Goal: Task Accomplishment & Management: Complete application form

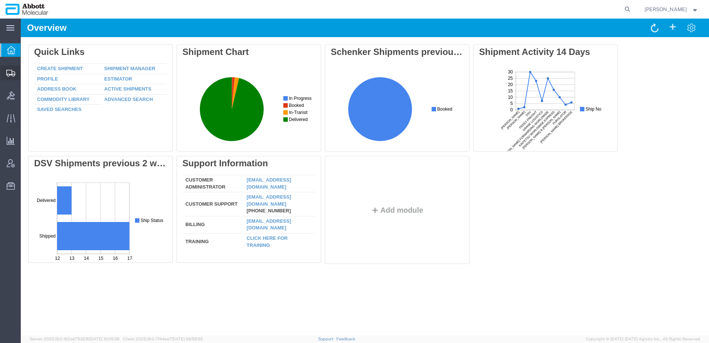
click at [0, 0] on span "Create Shipment" at bounding box center [0, 0] width 0 height 0
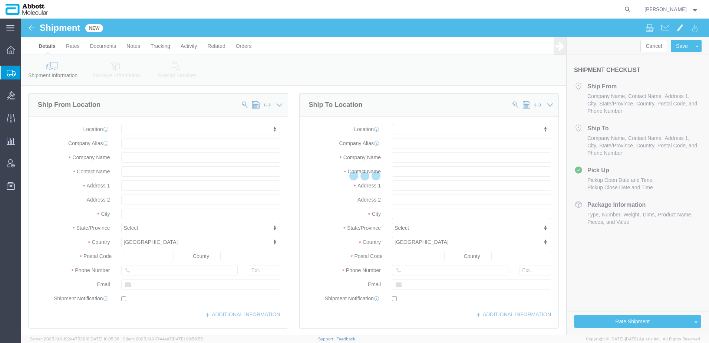
select select
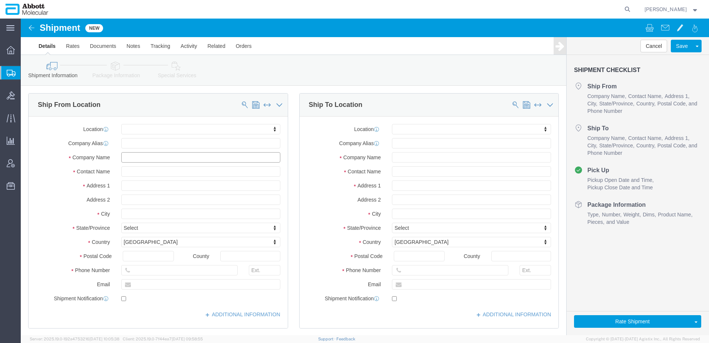
click input "text"
type input "A"
type input "S"
drag, startPoint x: 112, startPoint y: 140, endPoint x: 145, endPoint y: 137, distance: 32.5
click input "text"
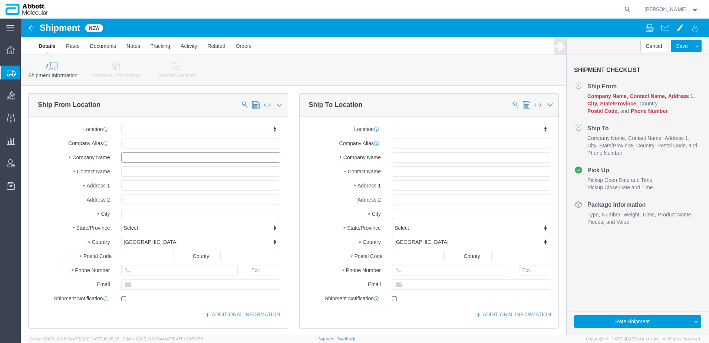
paste input "Sarstedt, Inc. – [GEOGRAPHIC_DATA]"
type input "Sarstedt, Inc. – [GEOGRAPHIC_DATA]"
click input "text"
paste input "[STREET_ADDRESS][DEMOGRAPHIC_DATA][PERSON_NAME]"
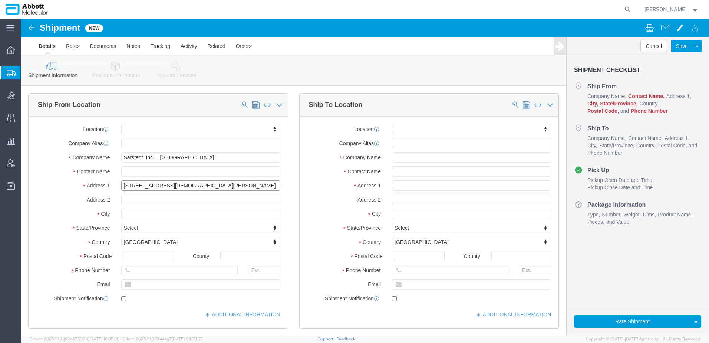
type input "[STREET_ADDRESS][DEMOGRAPHIC_DATA][PERSON_NAME]"
select select
click input "text"
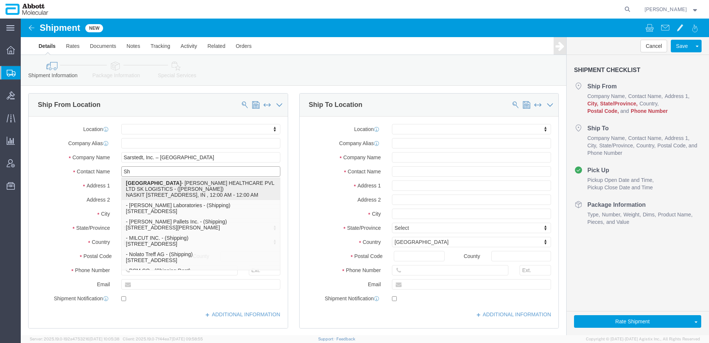
type input "S"
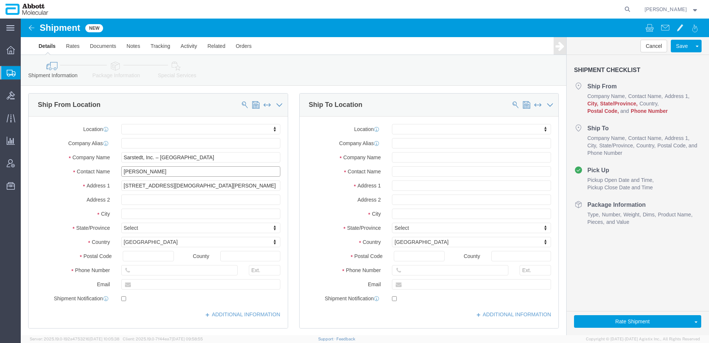
type input "[PERSON_NAME]"
drag, startPoint x: 116, startPoint y: 197, endPoint x: 194, endPoint y: 211, distance: 79.5
click input "text"
paste input "[PERSON_NAME]"
type input "[PERSON_NAME]"
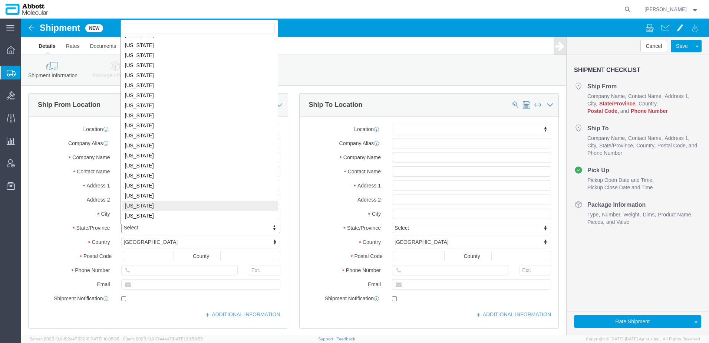
scroll to position [224, 0]
select select
select select "NC"
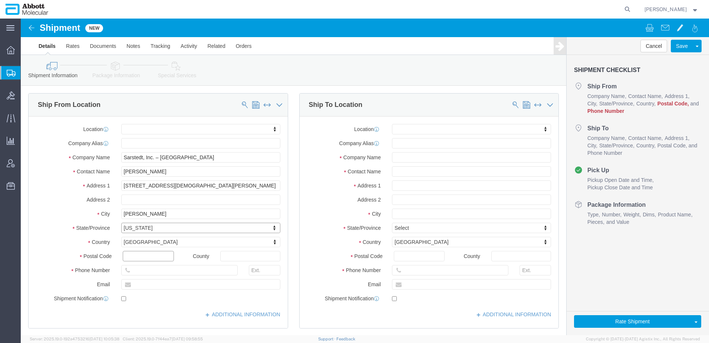
click input "text"
type input "28658"
select select
drag, startPoint x: 129, startPoint y: 252, endPoint x: 351, endPoint y: 250, distance: 222.2
click input "text"
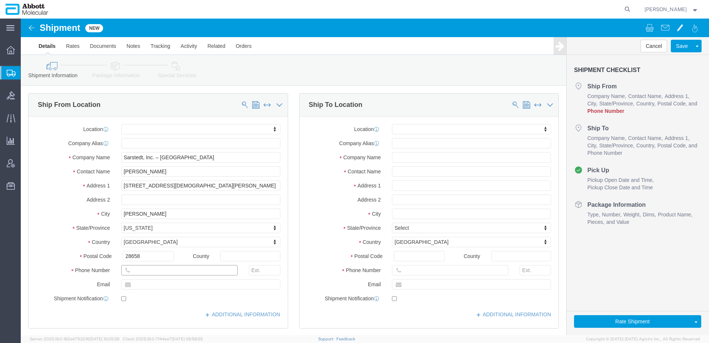
paste input "[PHONE_NUMBER]"
type input "[PHONE_NUMBER]"
click input "text"
type input "Sarstedt"
click span
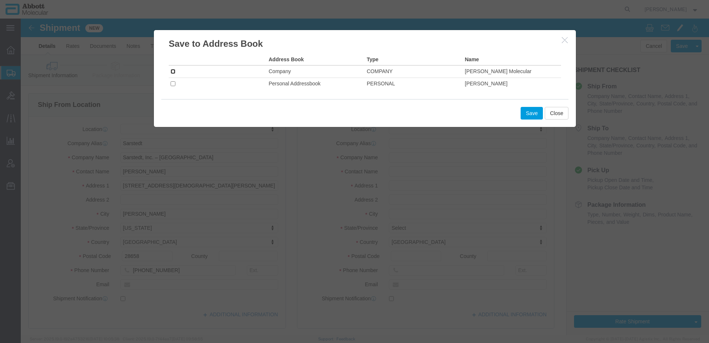
click input "checkbox"
checkbox input "true"
click button "Save"
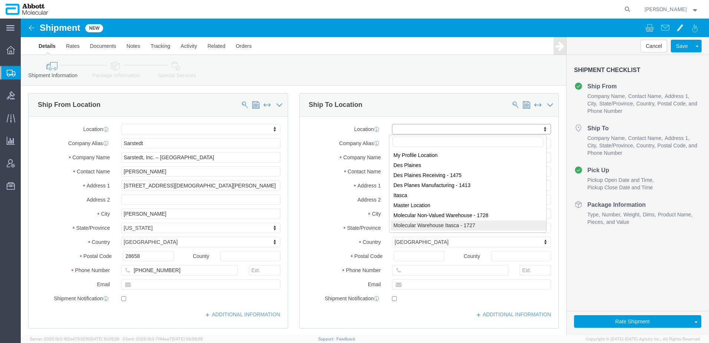
select select "72854"
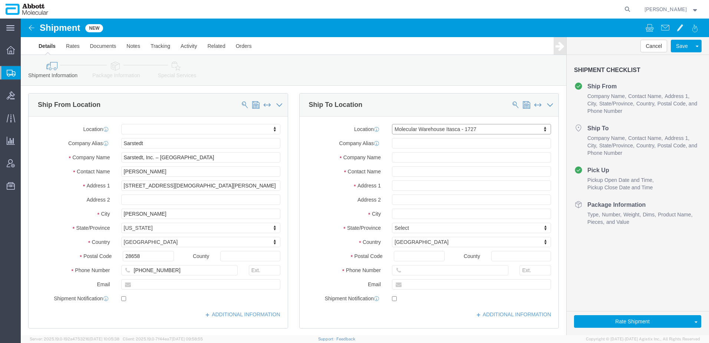
type input "1727"
type input "[PERSON_NAME] Molecular"
type input "[STREET_ADDRESS]"
type input "Itasca"
type input "60143"
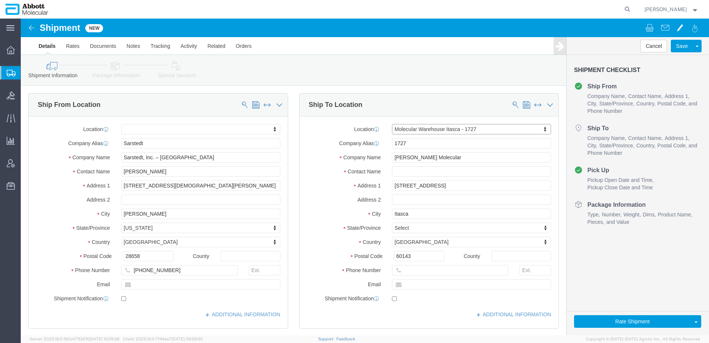
select select "IL"
click input "text"
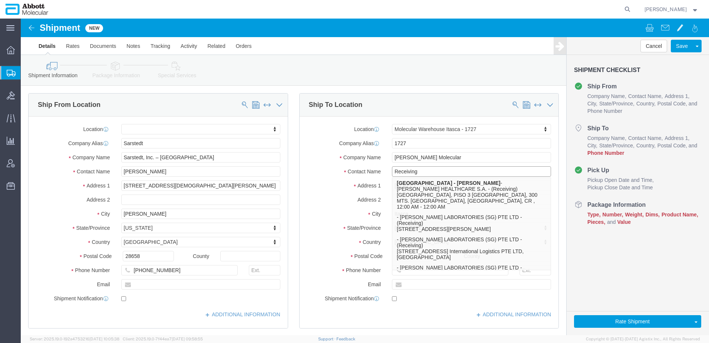
type input "Receiving"
click div "Ship From Location Location My Profile Location [GEOGRAPHIC_DATA] [GEOGRAPHIC_D…"
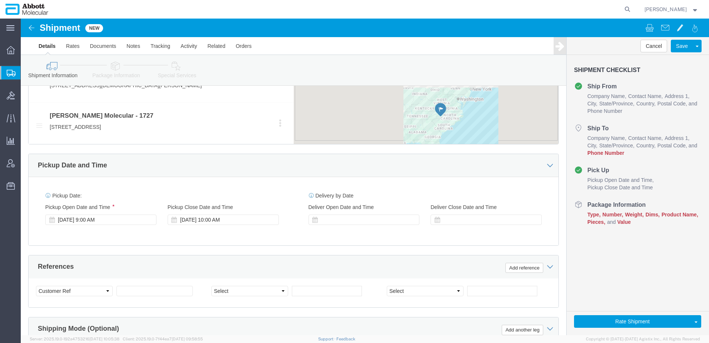
scroll to position [445, 0]
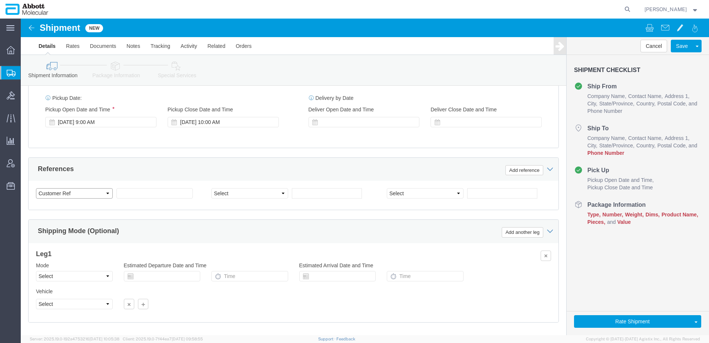
click select "Select Account Type Activity ID Airline Appointment Number ASN Batch Request # …"
select select "PURCHORD"
click select "Select Account Type Activity ID Airline Appointment Number ASN Batch Request # …"
click input "text"
paste input "4900274535"
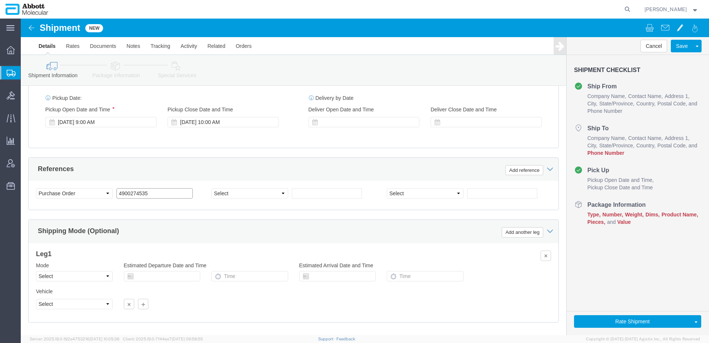
scroll to position [478, 0]
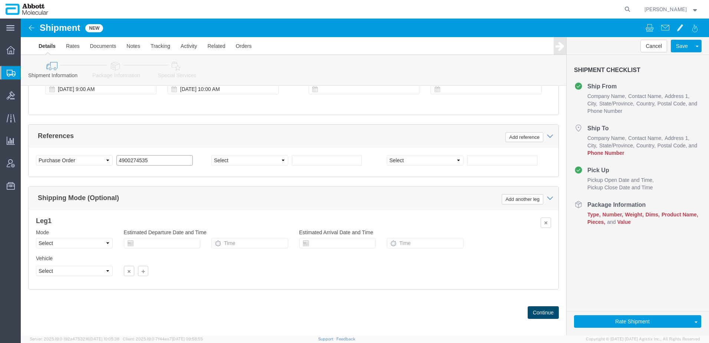
type input "4900274535"
click button "Continue"
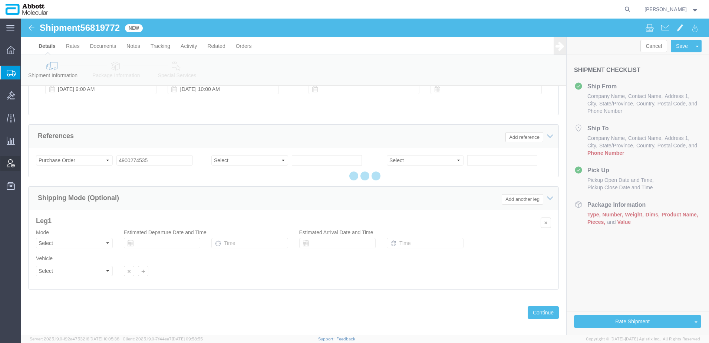
select select "72854"
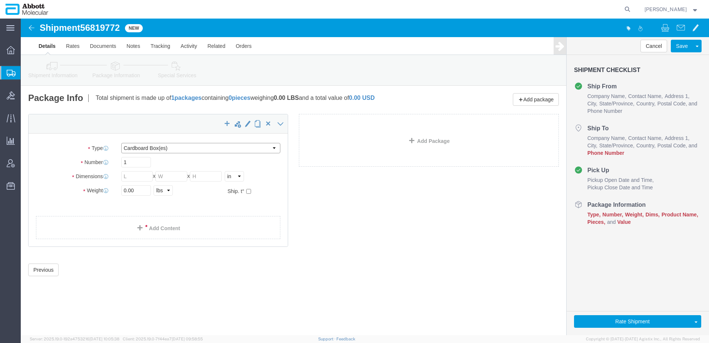
click select "Select Box (B) Box (C) Box (D) Cardboard Box(es) Crate (Instrument) Crate(s) En…"
select select "PSST"
click select "Select Box (B) Box (C) Box (D) Cardboard Box(es) Crate (Instrument) Crate(s) En…"
click input "1"
type input "12"
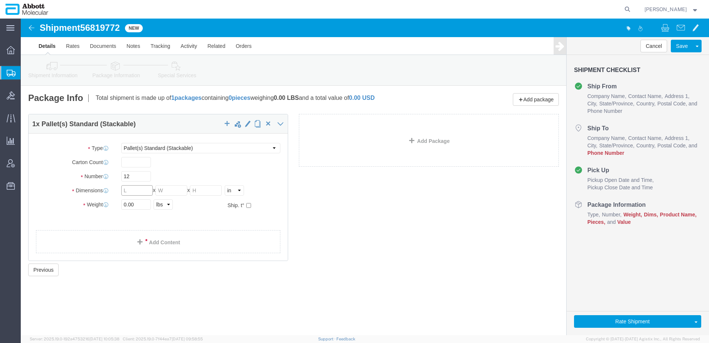
click input "text"
type input "47"
type input "39"
type input "78"
drag, startPoint x: 120, startPoint y: 186, endPoint x: 19, endPoint y: 190, distance: 100.6
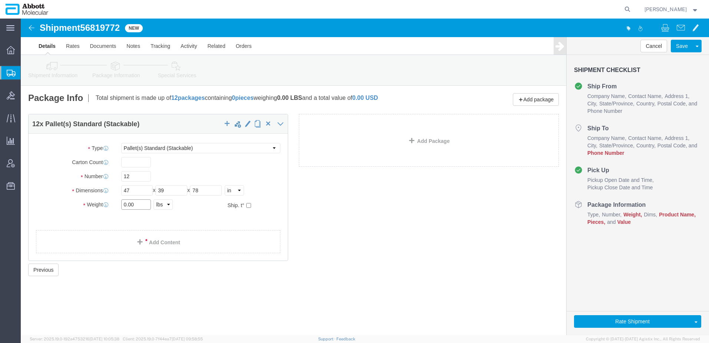
click div "Weight 0.00 Select kgs lbs Ship. t°"
type input "6880"
click input "checkbox"
checkbox input "true"
click div "Ambient 2 °C to 8 °C Frozen (Dry Ice)"
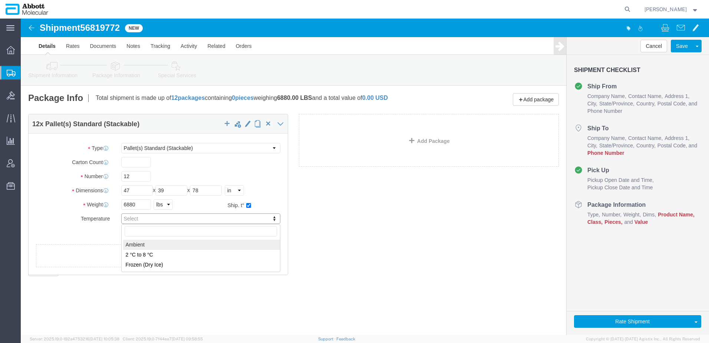
type input "AMBIENT"
click select "Select Box (B) Box (C) Box (D) Cardboard Box(es) Crate (Instrument) Crate(s) En…"
select select "PSNS"
click select "Select Box (B) Box (C) Box (D) Cardboard Box(es) Crate (Instrument) Crate(s) En…"
checkbox input "false"
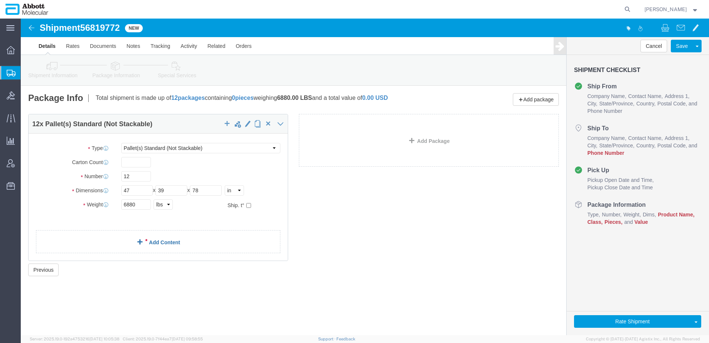
click div "12 x Pallet(s) Standard (Not Stackable) Package Type Select Box (B) Box (C) Box…"
click link "Add Content"
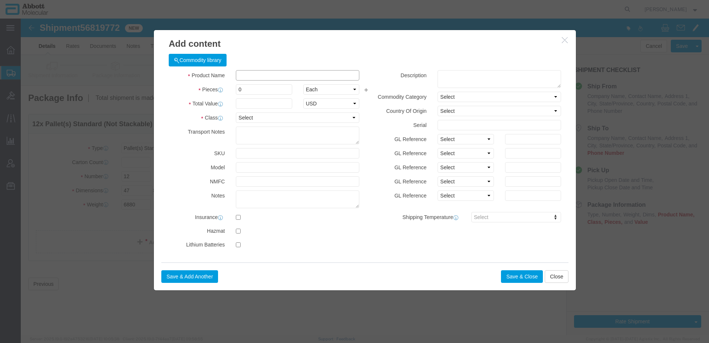
click input "text"
type input "04j71"
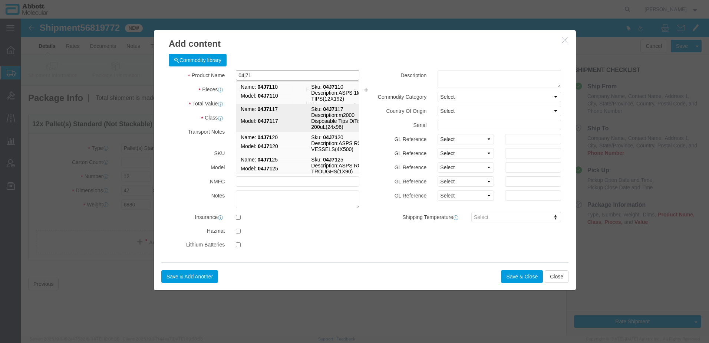
click strong "04J71"
type input "1"
select select
select select "DE"
type input "04J7117"
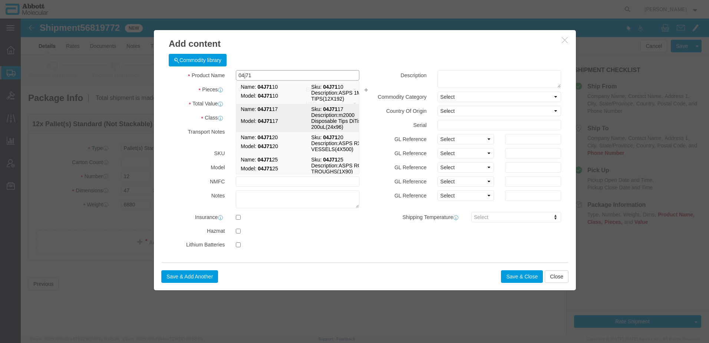
type input "04J7117"
type textarea "m2000 Disposable Tips DiTis 200uL(24x96)"
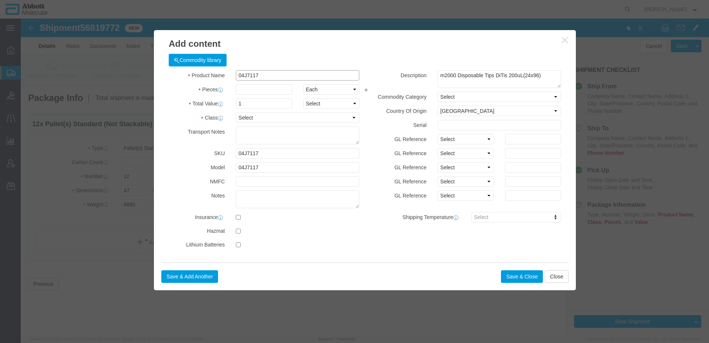
drag, startPoint x: 269, startPoint y: 59, endPoint x: 63, endPoint y: 71, distance: 206.6
click div "Add content Commodity library Product Name 04J7117 04j71 Pieces Select Bag Barr…"
type input "09n26"
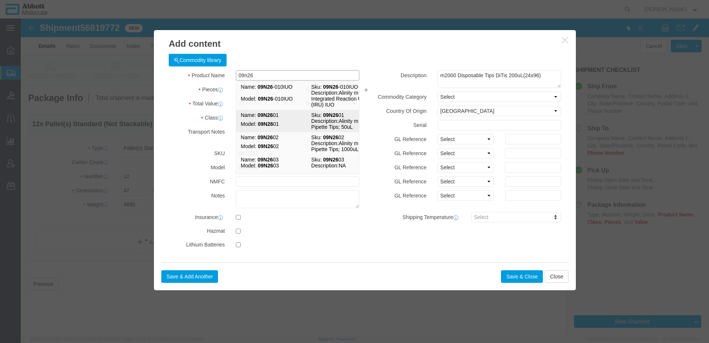
click strong "09N26"
select select "US"
type input "AMBIENT"
type input "09N2601"
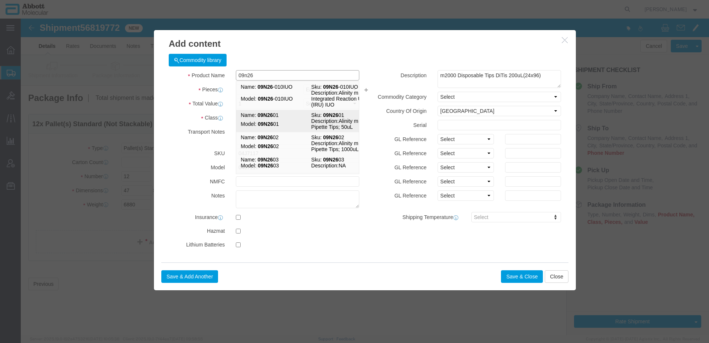
type input "09N2601"
type textarea "Alinity m Pipette Tips; 50uL"
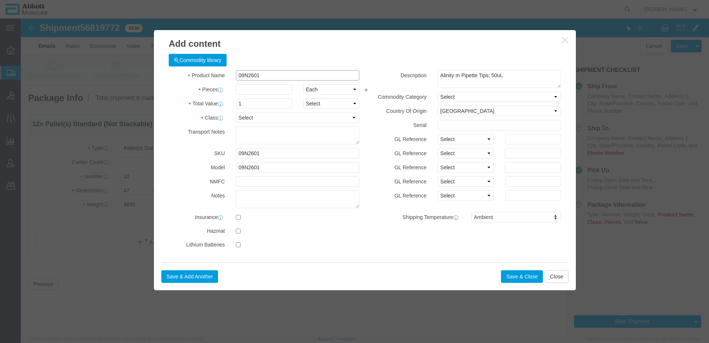
type input "09N2601"
click input "text"
type input "26000"
type input "1.00"
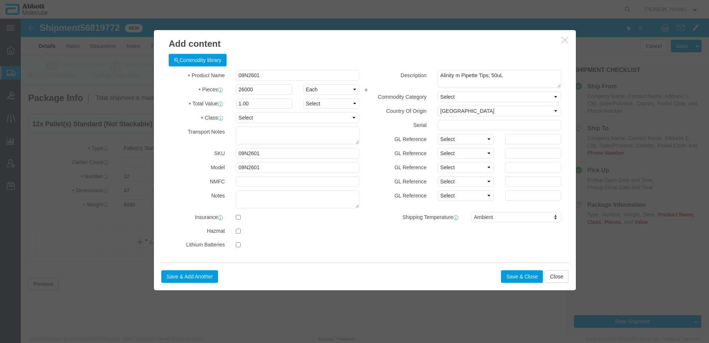
drag, startPoint x: 162, startPoint y: 159, endPoint x: 182, endPoint y: 179, distance: 27.8
click label "NMFC"
click select "Select 50 55 60 65 70 85 92.5 100 125 175 250 300 400"
select select "55"
click select "Select 50 55 60 65 70 85 92.5 100 125 175 250 300 400"
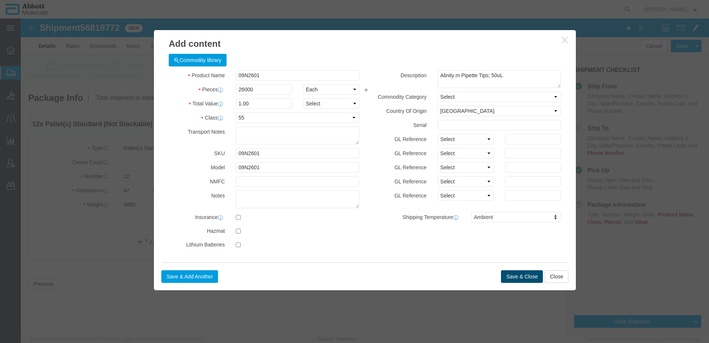
click button "Save & Close"
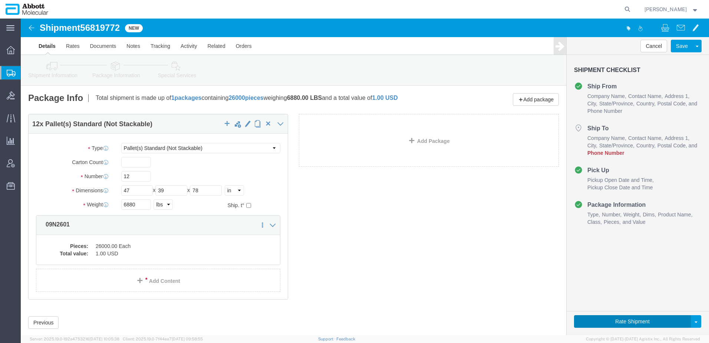
click button "Rate Shipment"
click link "Shipment Information"
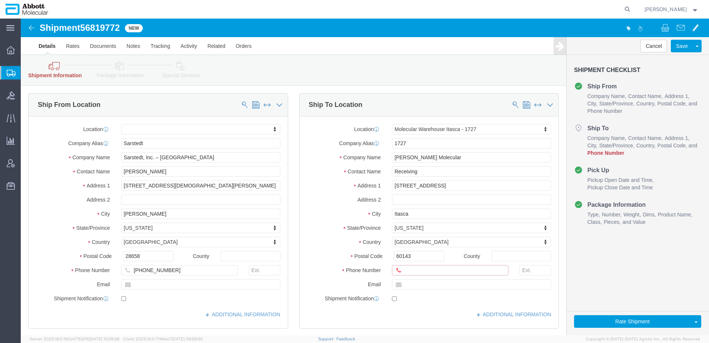
click input "text"
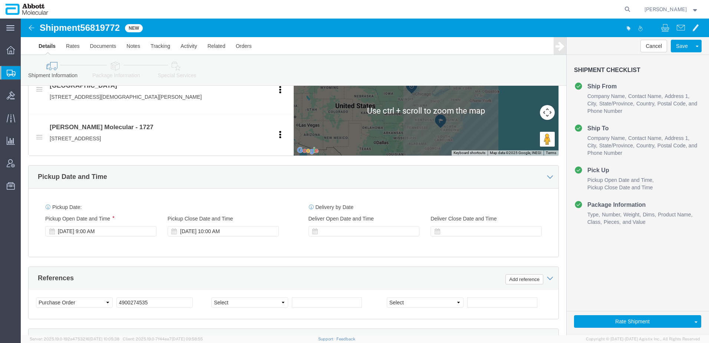
scroll to position [439, 0]
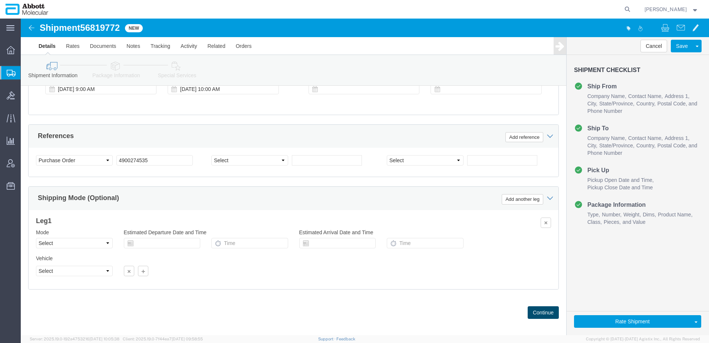
type input "2243617412"
click button "Continue"
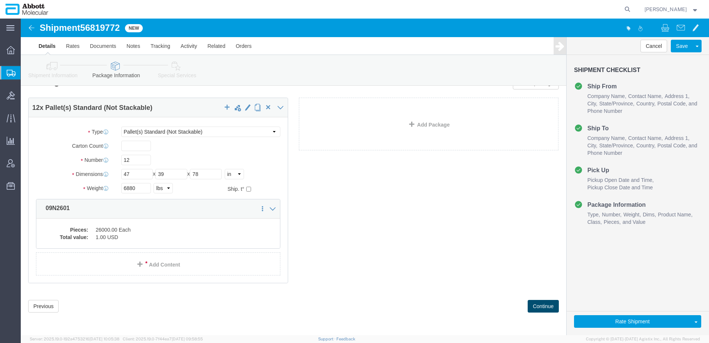
scroll to position [16, 0]
click link "Save As Template"
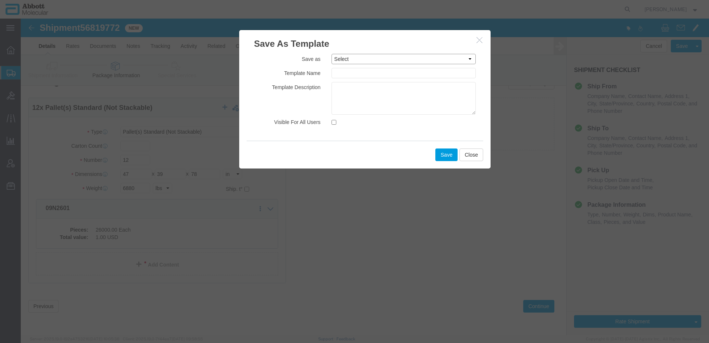
click select "Select DP_Australia (Homebush) DP_Australia ([PERSON_NAME] [MEDICAL_DATA] Insti…"
click div "Save as Select DP_Australia (Homebush) DP_Australia ([PERSON_NAME] [MEDICAL_DAT…"
click button "Close"
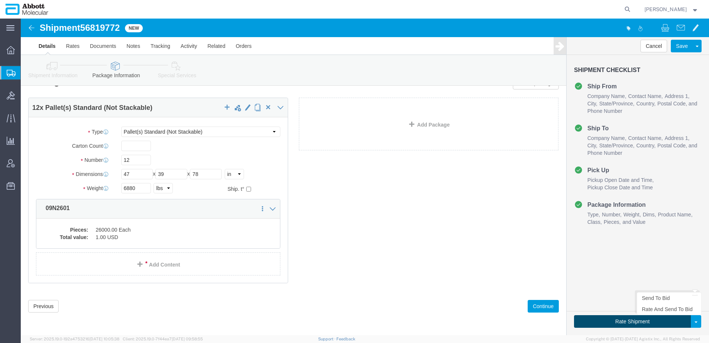
click button "Rate Shipment"
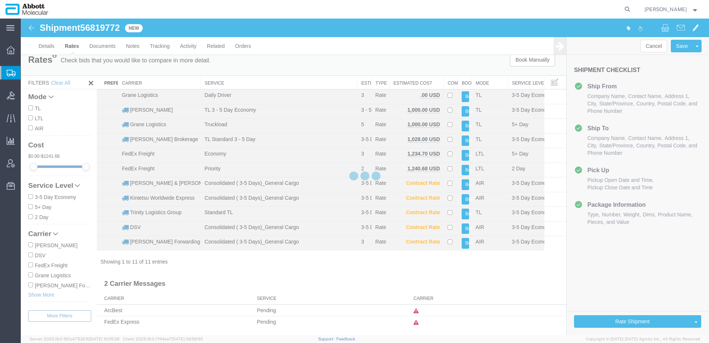
scroll to position [0, 0]
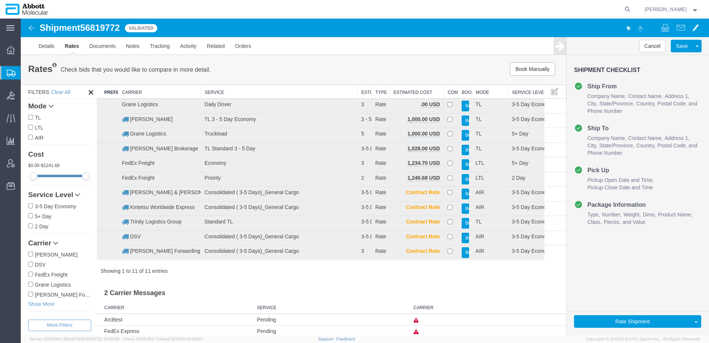
click at [47, 253] on label "[PERSON_NAME]" at bounding box center [59, 254] width 63 height 8
click at [33, 253] on input "[PERSON_NAME]" at bounding box center [30, 253] width 5 height 5
checkbox input "true"
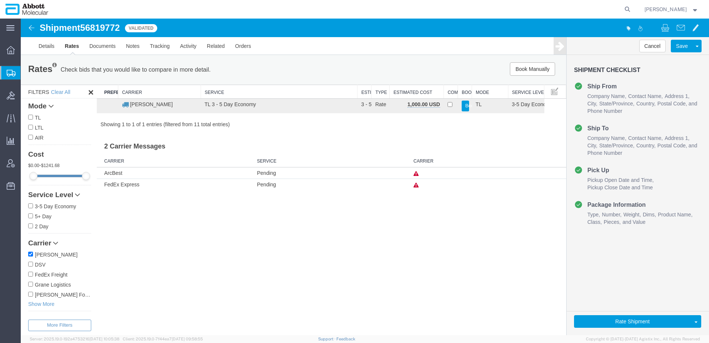
click at [96, 27] on span "56819772" at bounding box center [100, 28] width 40 height 10
copy span "56819772"
click at [468, 104] on button "Book" at bounding box center [465, 106] width 7 height 11
